Goal: Task Accomplishment & Management: Complete application form

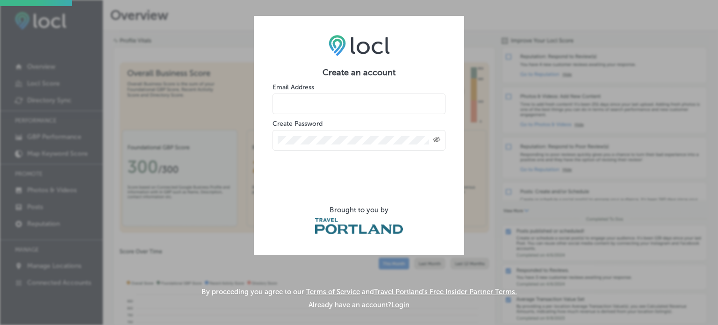
click at [384, 105] on input "email" at bounding box center [358, 103] width 173 height 21
type input "info@thewayhomeshop.com"
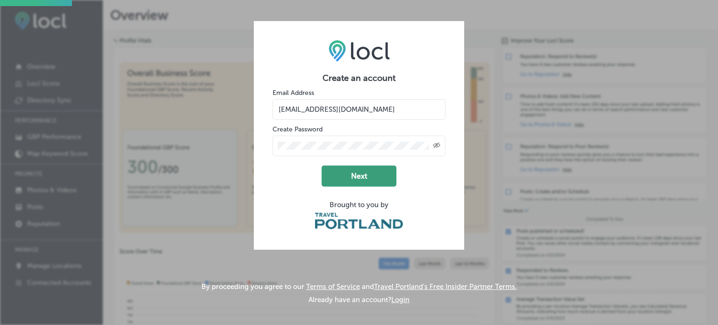
click at [346, 181] on button "Next" at bounding box center [358, 175] width 75 height 21
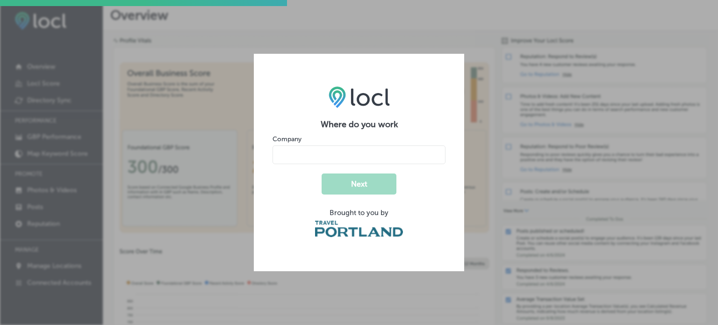
click at [354, 147] on input "name" at bounding box center [358, 154] width 173 height 19
type input "Tangra LLC"
click at [368, 184] on button "Next" at bounding box center [358, 183] width 75 height 21
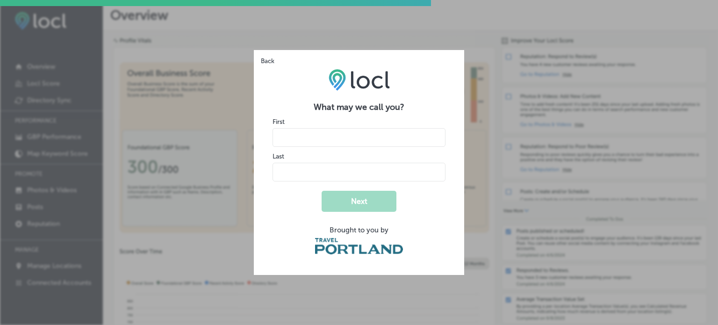
click at [362, 143] on input "name" at bounding box center [358, 137] width 173 height 19
type input "Gergana"
type input "Kirilova"
click at [375, 204] on button "Next" at bounding box center [358, 201] width 75 height 21
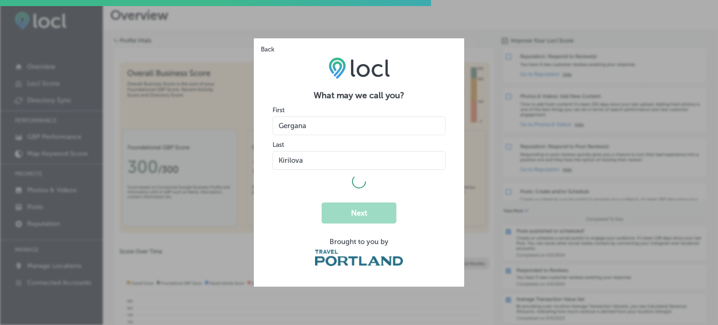
select select "US"
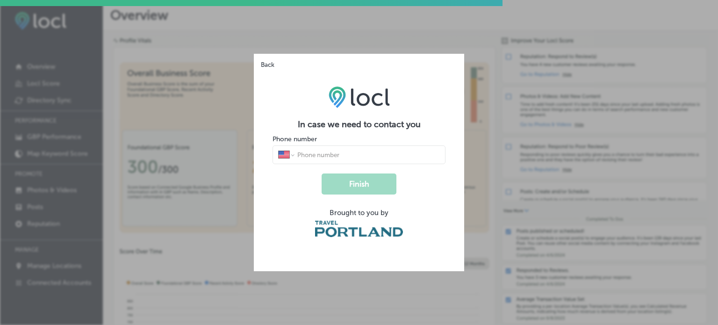
click at [365, 154] on input "tel" at bounding box center [367, 154] width 143 height 8
type input "(971) 940-4091"
click at [367, 180] on button "Finish" at bounding box center [358, 183] width 75 height 21
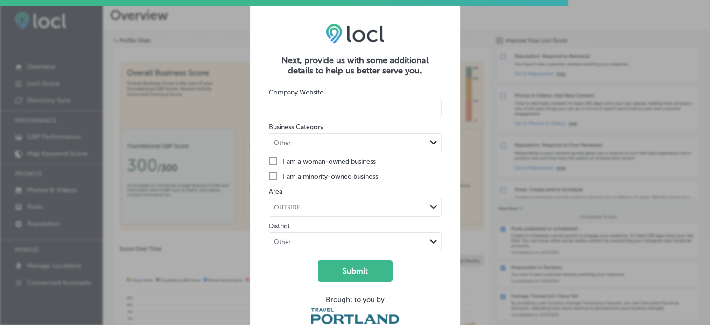
click at [340, 109] on input at bounding box center [355, 108] width 173 height 19
type input "thewayhomeshop.com"
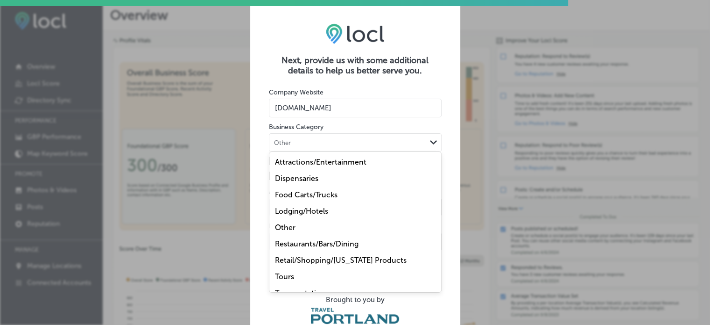
click at [334, 145] on div "Other" at bounding box center [348, 142] width 157 height 9
click at [305, 263] on label "Retail/Shopping/Oregon Products" at bounding box center [341, 260] width 132 height 9
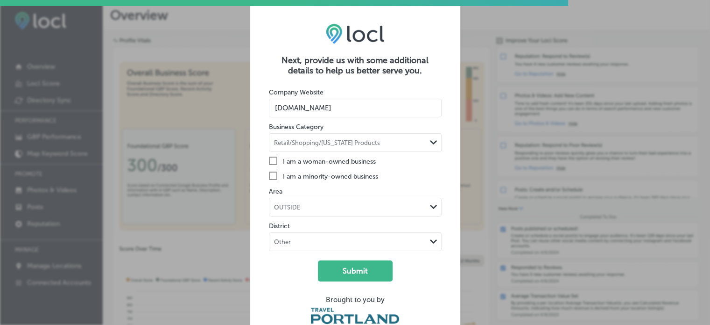
click at [275, 161] on icon "Check Created with Sketch." at bounding box center [273, 160] width 8 height 8
click at [0, 0] on input "Check Created with Sketch. I am a woman-owned business" at bounding box center [0, 0] width 0 height 0
click at [273, 175] on icon "Check Created with Sketch." at bounding box center [273, 175] width 8 height 8
click at [0, 0] on input "Check Created with Sketch. I am a minority-owned business" at bounding box center [0, 0] width 0 height 0
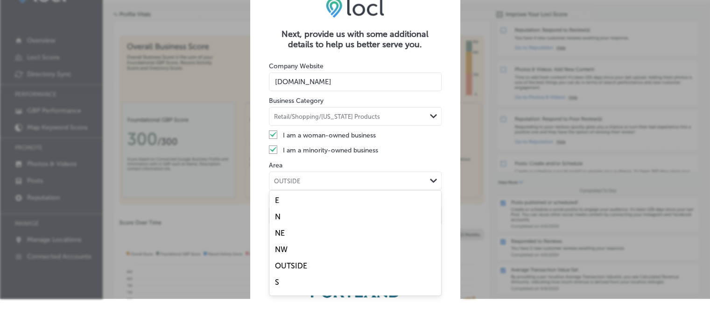
click at [300, 190] on div "option undefined focused, 1 of 9. 9 results available. Use Up and Down to choos…" at bounding box center [355, 180] width 173 height 19
click at [331, 256] on div "SE" at bounding box center [356, 257] width 172 height 16
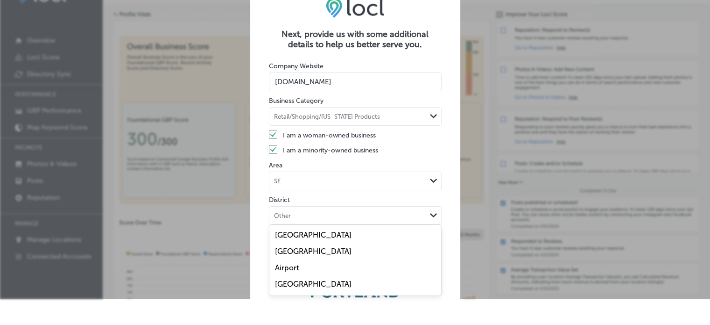
click at [317, 220] on div "Other Path Created with Sketch." at bounding box center [356, 215] width 172 height 18
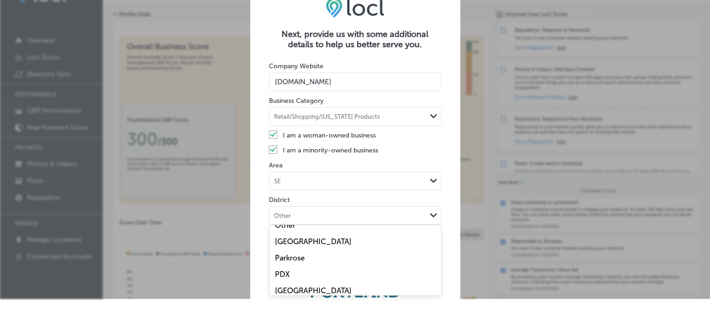
scroll to position [475, 0]
click at [361, 231] on div "Other" at bounding box center [356, 234] width 172 height 16
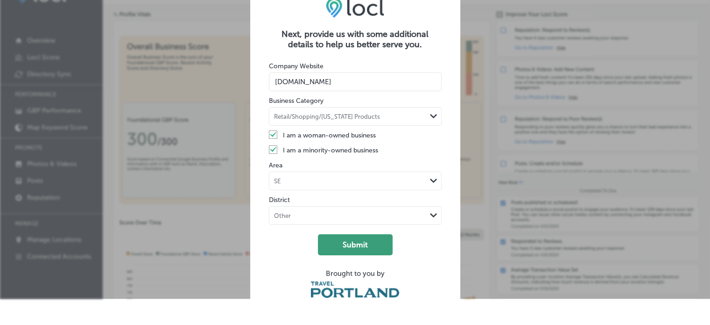
click at [359, 253] on button "Submit" at bounding box center [355, 244] width 75 height 21
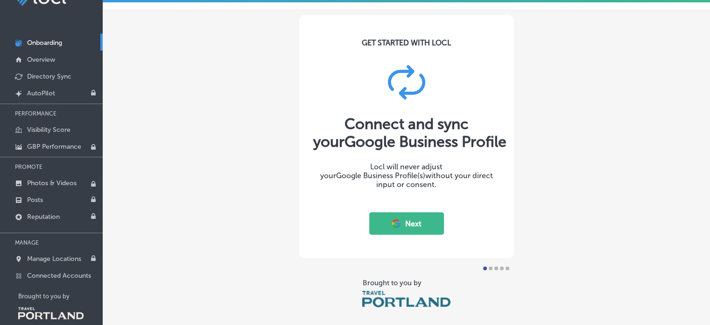
click at [413, 226] on button "Next" at bounding box center [406, 223] width 75 height 22
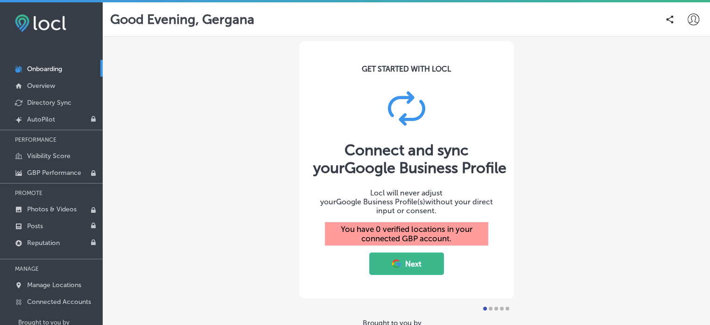
click at [391, 264] on button "Next" at bounding box center [406, 263] width 75 height 22
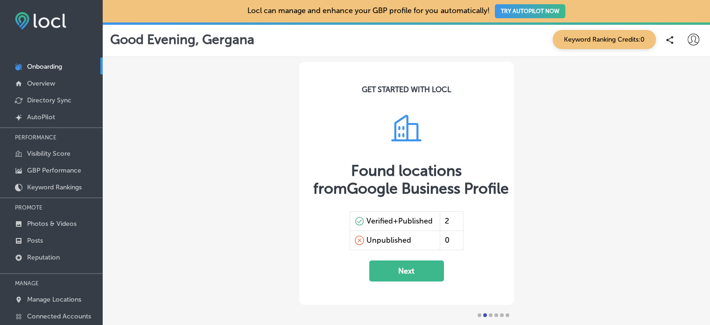
click at [418, 272] on button "Next" at bounding box center [406, 270] width 75 height 21
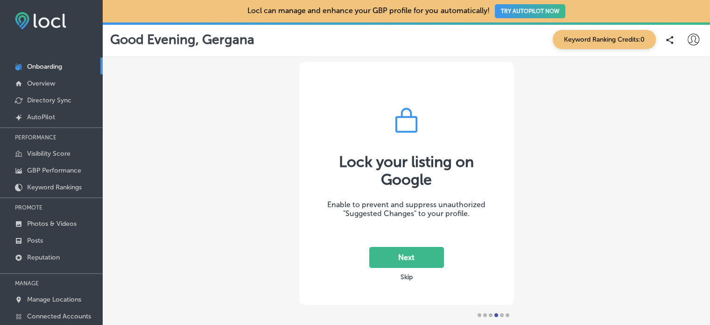
click at [412, 255] on button "Next" at bounding box center [406, 257] width 75 height 21
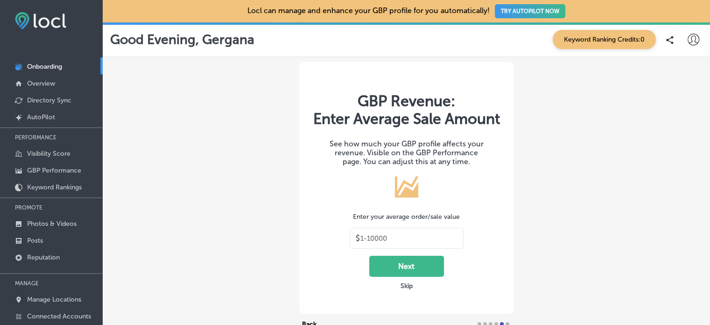
click at [412, 242] on input "text" at bounding box center [409, 238] width 97 height 8
type input "32"
click at [404, 277] on button "Next" at bounding box center [406, 266] width 75 height 21
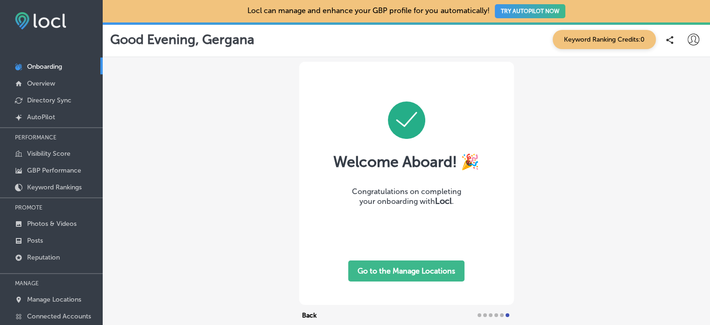
click at [417, 269] on button "Go to the Manage Locations" at bounding box center [406, 270] width 116 height 21
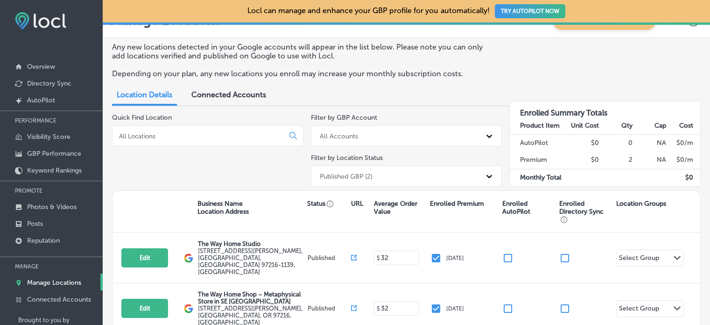
scroll to position [30, 0]
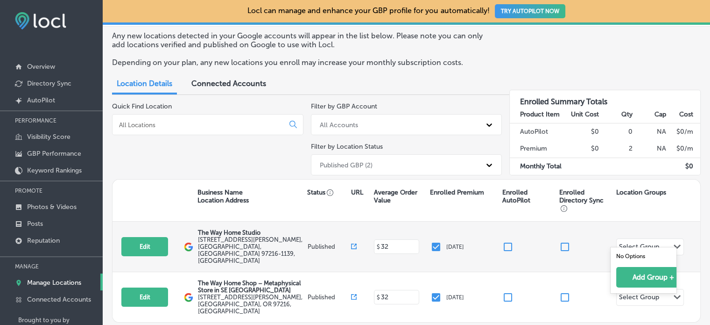
click at [674, 244] on icon "Path Created with Sketch." at bounding box center [677, 246] width 7 height 4
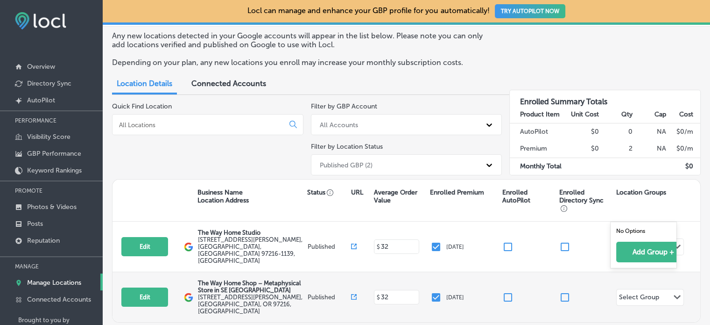
click at [674, 295] on polygon at bounding box center [677, 297] width 7 height 4
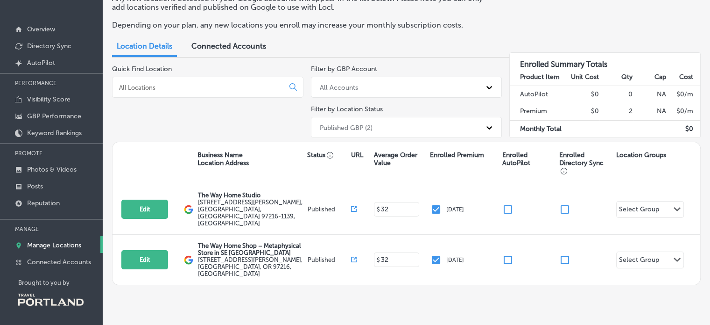
scroll to position [0, 0]
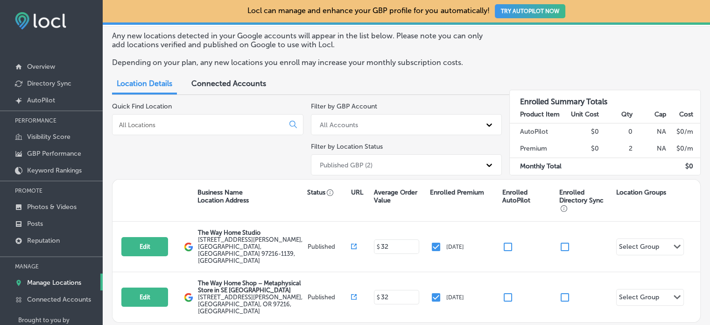
click at [244, 87] on span "Connected Accounts" at bounding box center [229, 83] width 75 height 9
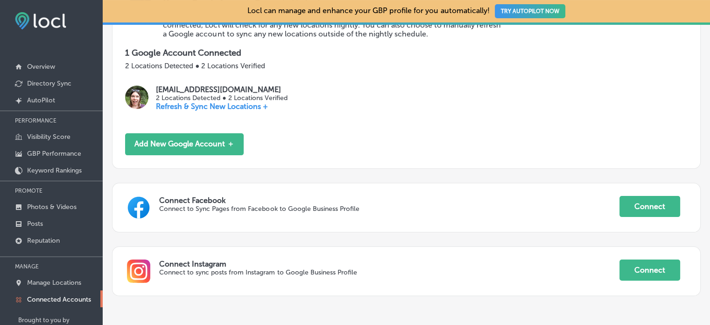
scroll to position [189, 0]
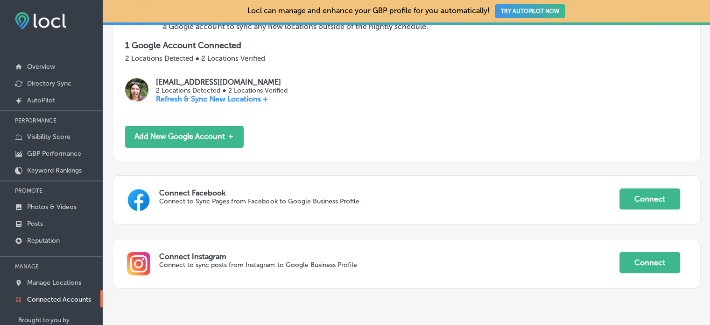
click at [637, 209] on div "Connect Facebook Connect to Sync Pages from Facebook to Google Business Profile…" at bounding box center [406, 199] width 563 height 23
click at [639, 197] on button "Connect" at bounding box center [650, 198] width 61 height 21
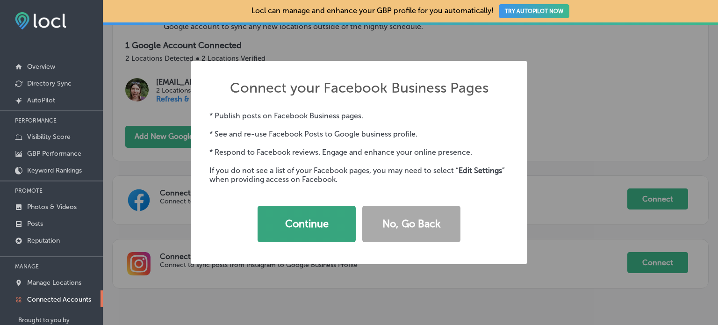
click at [300, 224] on button "Continue" at bounding box center [306, 224] width 98 height 36
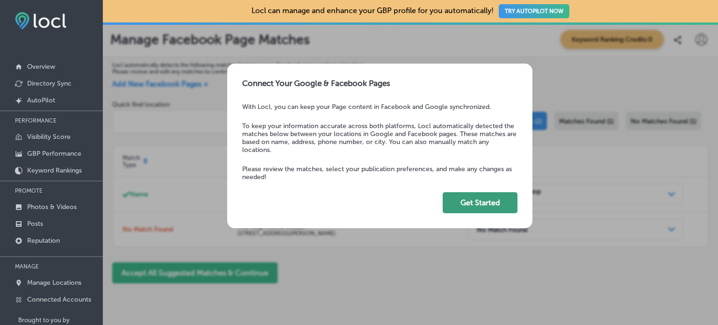
click at [463, 204] on button "Get Started" at bounding box center [479, 202] width 75 height 21
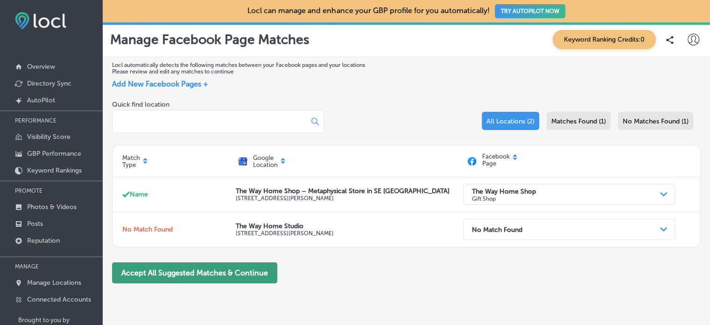
click at [256, 267] on button "Accept All Suggested Matches & Continue" at bounding box center [194, 272] width 165 height 21
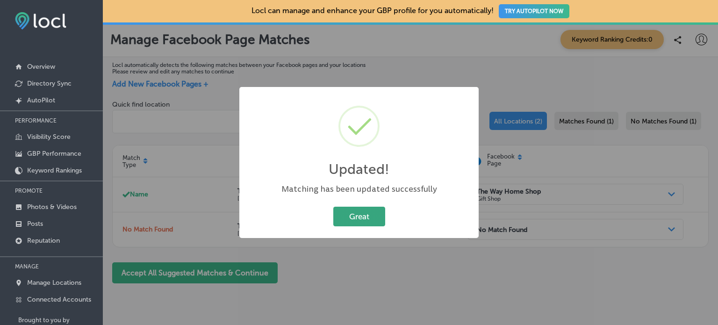
click at [374, 214] on button "Great" at bounding box center [359, 215] width 52 height 19
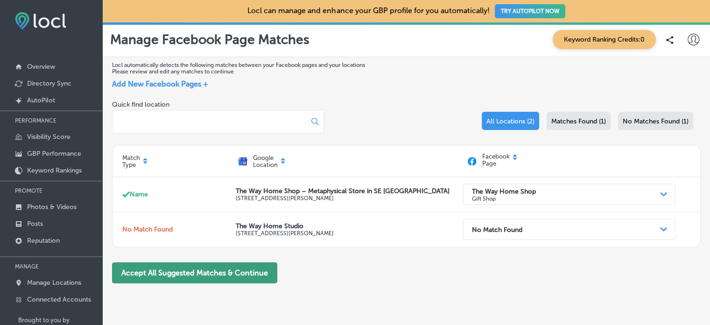
click at [252, 271] on button "Accept All Suggested Matches & Continue" at bounding box center [194, 272] width 165 height 21
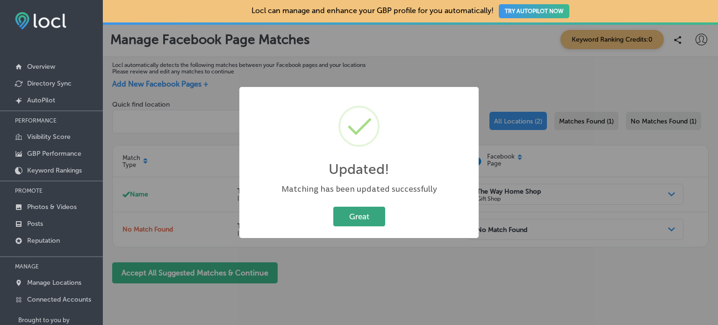
click at [373, 215] on button "Great" at bounding box center [359, 215] width 52 height 19
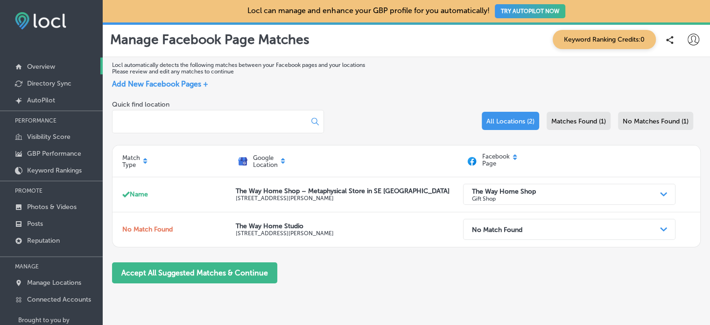
click at [48, 64] on p "Overview" at bounding box center [41, 67] width 28 height 8
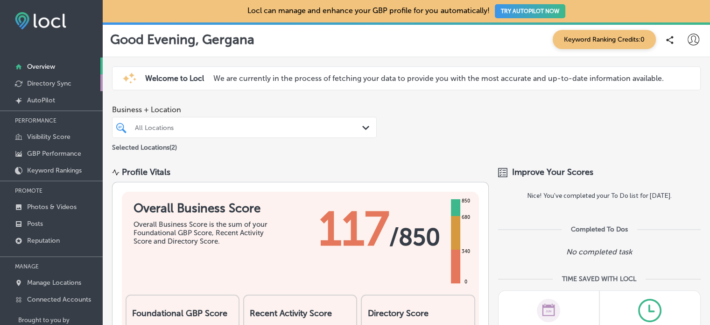
click at [58, 82] on p "Directory Sync" at bounding box center [49, 83] width 44 height 8
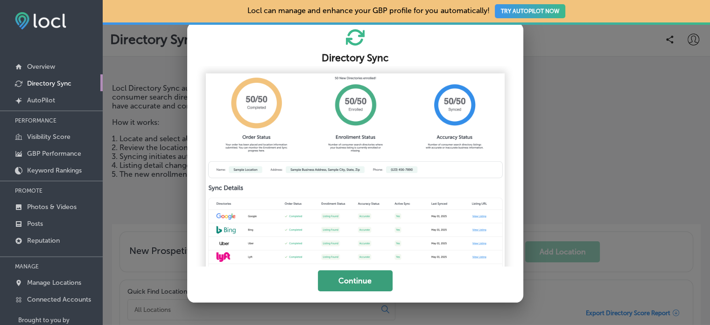
click at [345, 280] on button "Continue" at bounding box center [355, 280] width 75 height 21
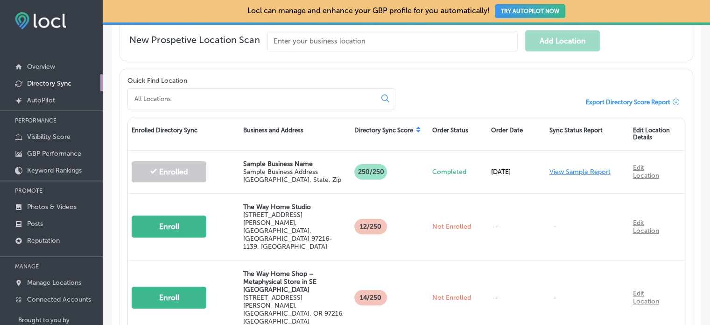
scroll to position [212, 0]
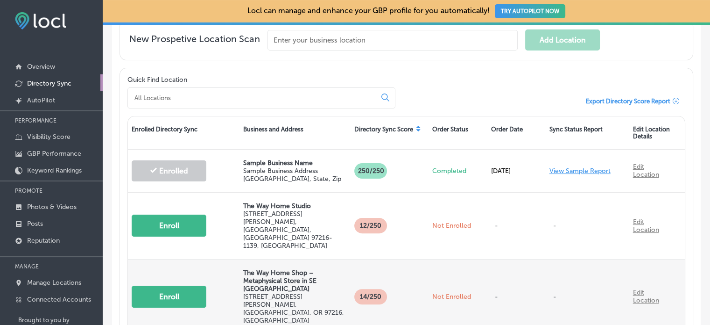
click at [161, 285] on button "Enroll" at bounding box center [169, 296] width 75 height 22
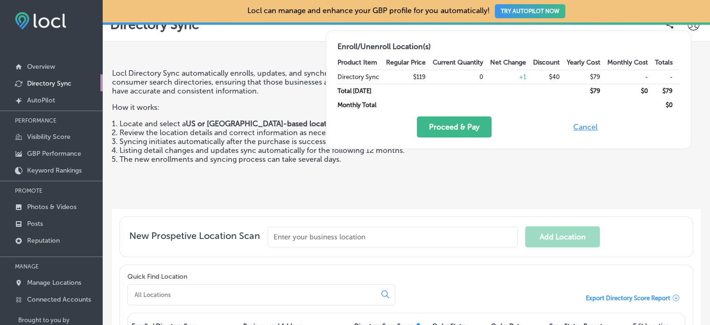
scroll to position [0, 0]
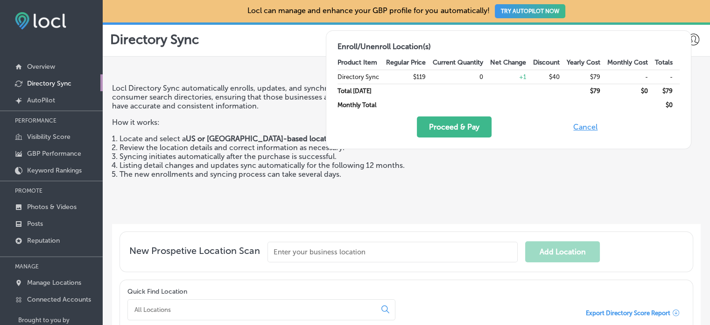
click at [268, 129] on div "Locl Directory Sync automatically enrolls, updates, and synchronizes business l…" at bounding box center [286, 150] width 349 height 133
click at [475, 130] on button "Proceed & Pay" at bounding box center [454, 126] width 75 height 21
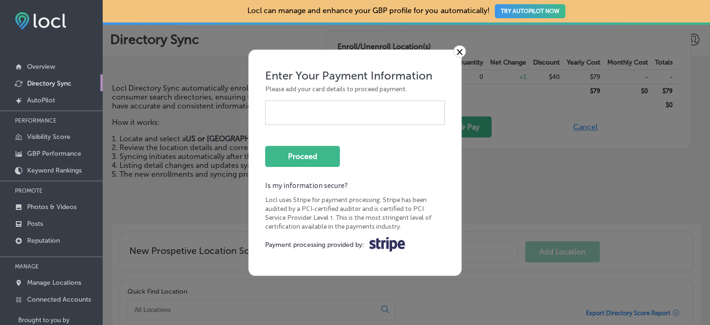
click at [459, 54] on link "×" at bounding box center [460, 51] width 13 height 12
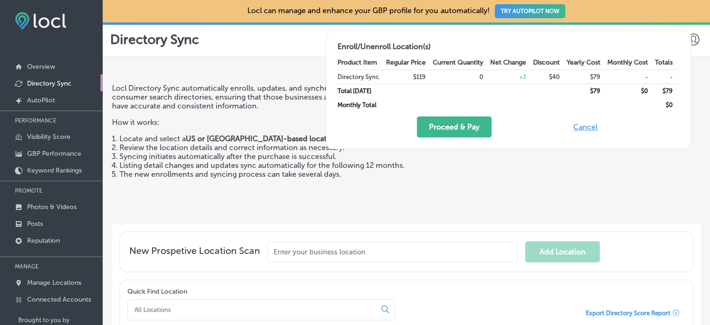
click at [226, 171] on li "The new enrollments and syncing process can take several days." at bounding box center [290, 174] width 341 height 9
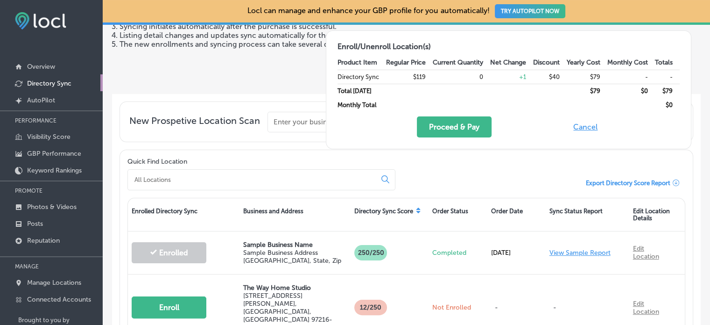
scroll to position [131, 0]
click at [584, 127] on button "Cancel" at bounding box center [586, 126] width 30 height 21
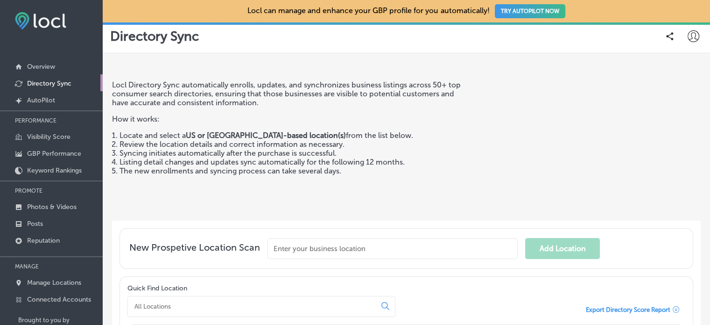
scroll to position [0, 0]
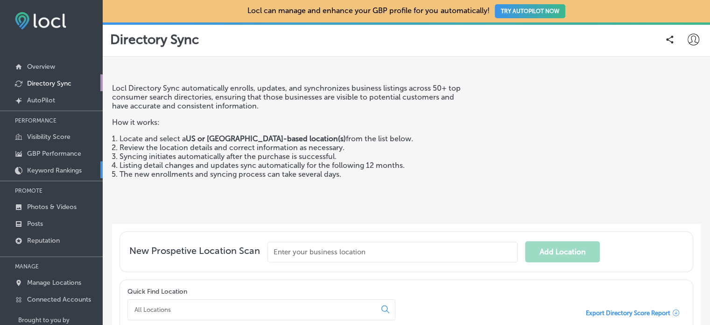
click at [47, 169] on p "Keyword Rankings" at bounding box center [54, 170] width 55 height 8
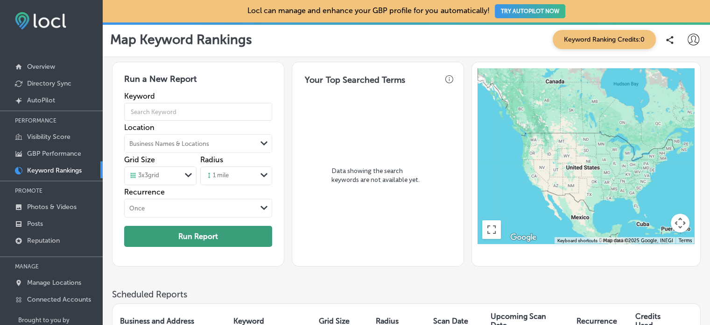
click at [233, 230] on button "Run Report" at bounding box center [198, 236] width 148 height 21
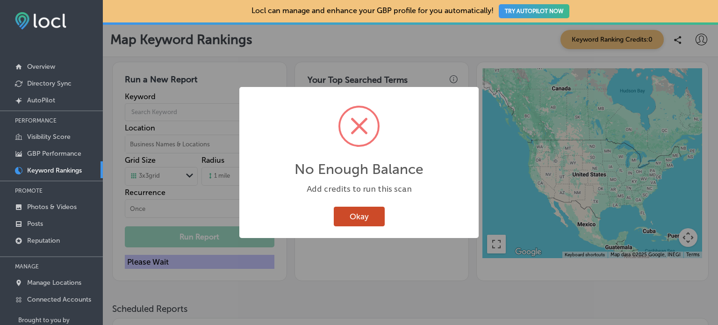
click at [367, 214] on button "Okay" at bounding box center [359, 215] width 51 height 19
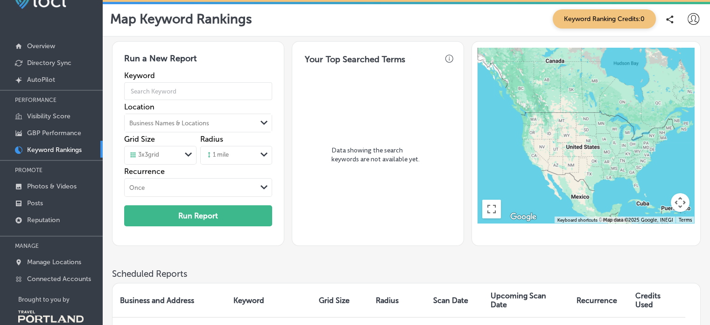
scroll to position [37, 0]
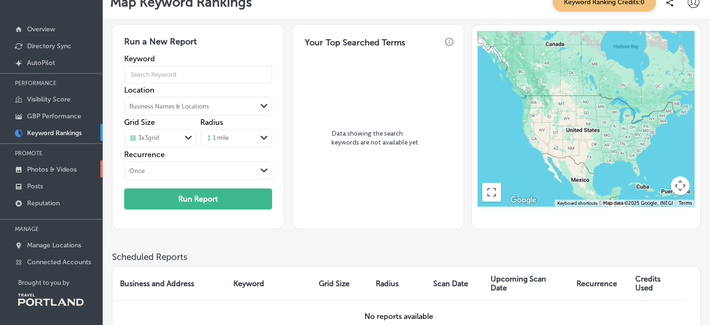
click at [50, 166] on p "Photos & Videos" at bounding box center [52, 169] width 50 height 8
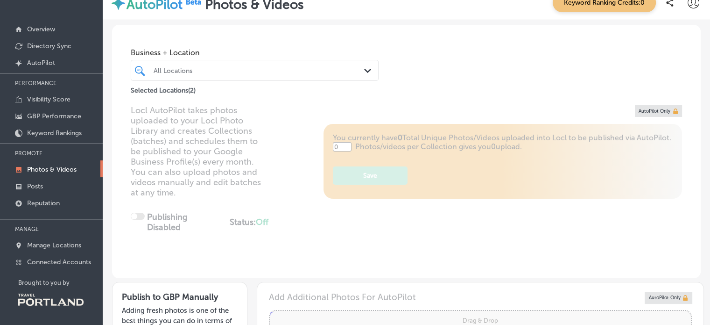
type input "5"
click at [52, 183] on link "Posts" at bounding box center [51, 185] width 103 height 17
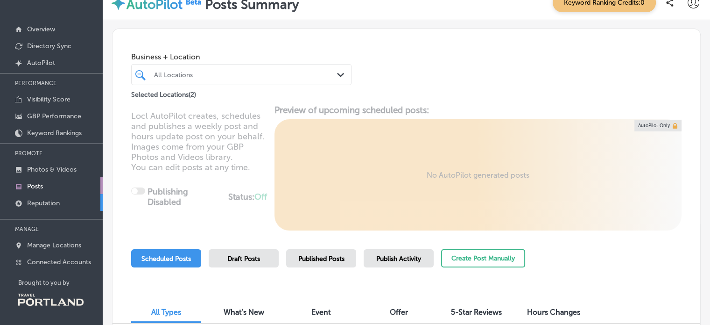
click at [34, 202] on p "Reputation" at bounding box center [43, 203] width 33 height 8
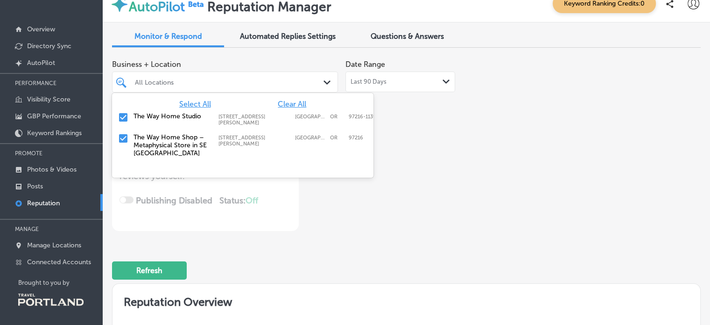
click at [316, 87] on div "All Locations" at bounding box center [225, 82] width 190 height 14
click at [188, 140] on label "The Way Home Shop – Metaphysical Store in SE [GEOGRAPHIC_DATA]" at bounding box center [172, 145] width 76 height 24
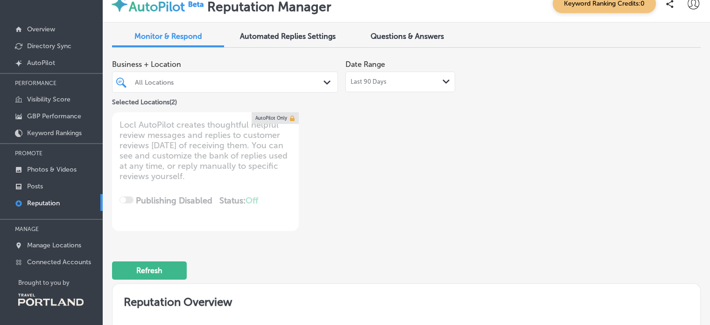
click at [424, 171] on div "Business + Location All Locations Path Created with Sketch. Selected Locations …" at bounding box center [289, 143] width 354 height 176
click at [161, 265] on button "Refresh" at bounding box center [149, 270] width 75 height 18
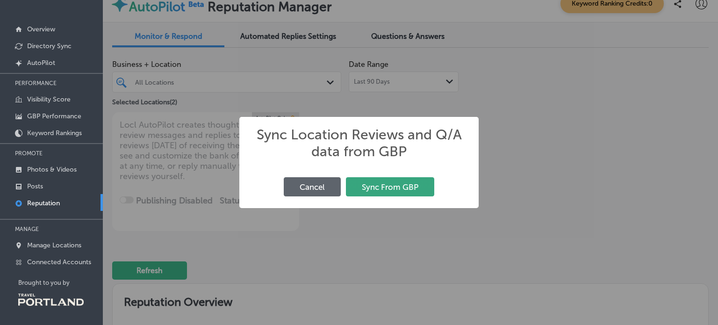
click at [385, 188] on button "Sync From GBP" at bounding box center [390, 186] width 88 height 19
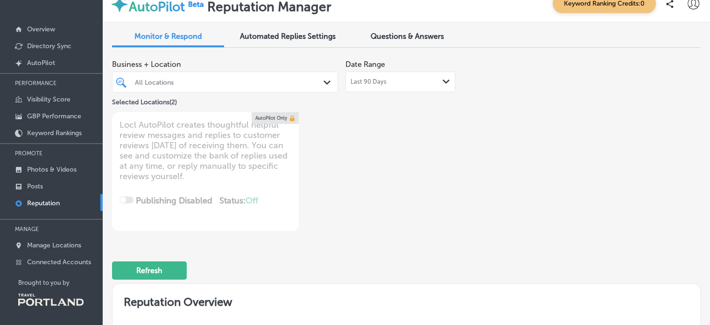
type textarea "x"
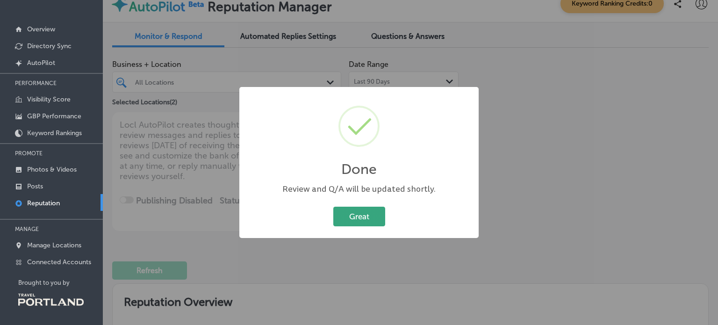
click at [364, 217] on button "Great" at bounding box center [359, 215] width 52 height 19
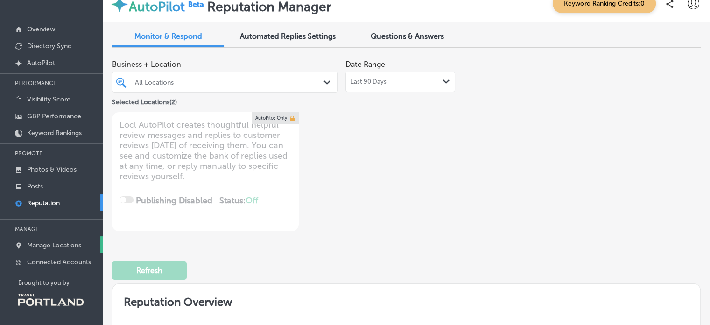
click at [45, 241] on p "Manage Locations" at bounding box center [54, 245] width 54 height 8
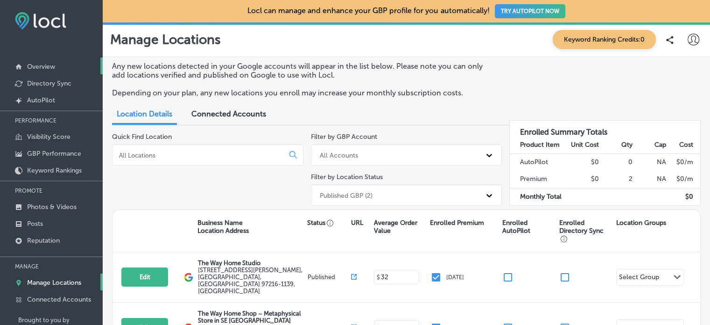
click at [47, 64] on p "Overview" at bounding box center [41, 67] width 28 height 8
